Goal: Use online tool/utility: Utilize a website feature to perform a specific function

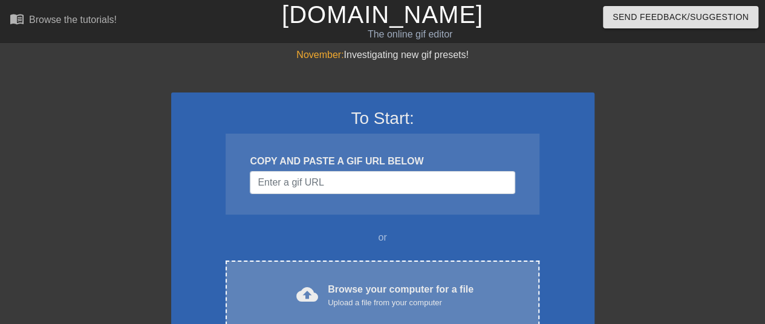
click at [380, 287] on div "Browse your computer for a file Upload a file from your computer" at bounding box center [401, 296] width 146 height 27
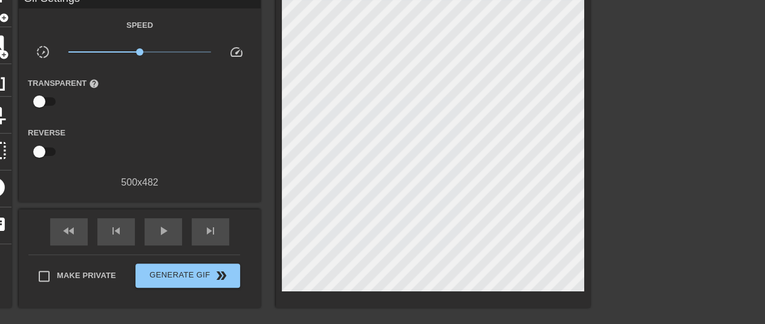
scroll to position [4, 0]
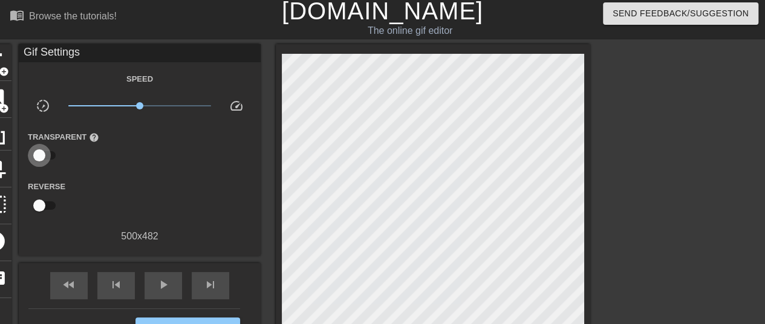
click at [40, 156] on input "checkbox" at bounding box center [39, 155] width 69 height 23
checkbox input "true"
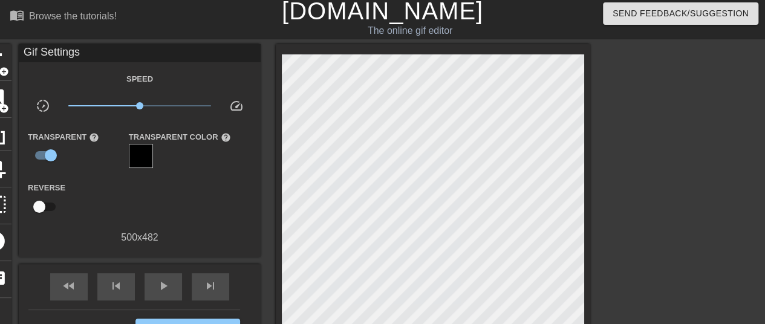
click at [519, 31] on div "Send Feedback/Suggestion" at bounding box center [643, 17] width 261 height 42
click at [480, 31] on div "The online gif editor" at bounding box center [410, 31] width 298 height 15
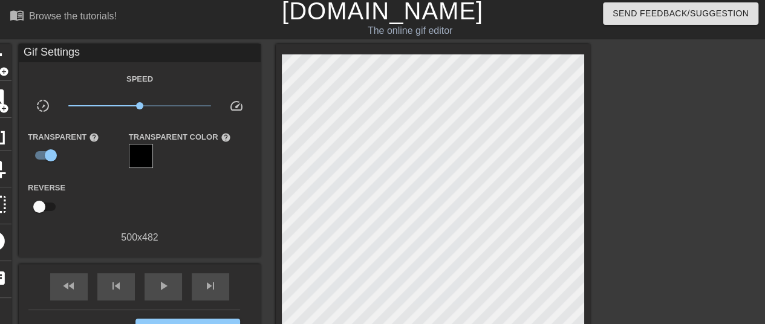
click at [491, 38] on div "menu_book Browse the tutorials! [DOMAIN_NAME] The online gif editor Send Feedba…" at bounding box center [382, 17] width 765 height 43
